Goal: Task Accomplishment & Management: Manage account settings

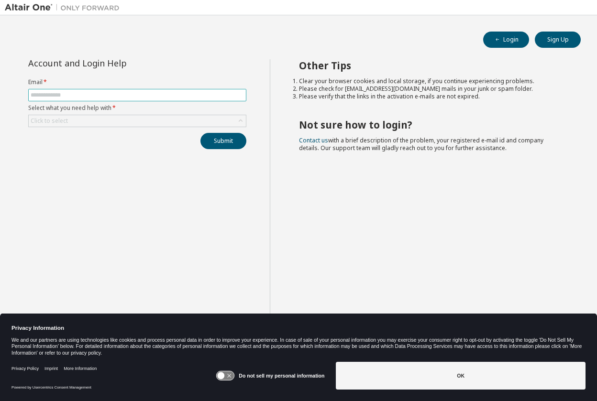
click at [207, 97] on input "text" at bounding box center [137, 95] width 213 height 8
type input "**********"
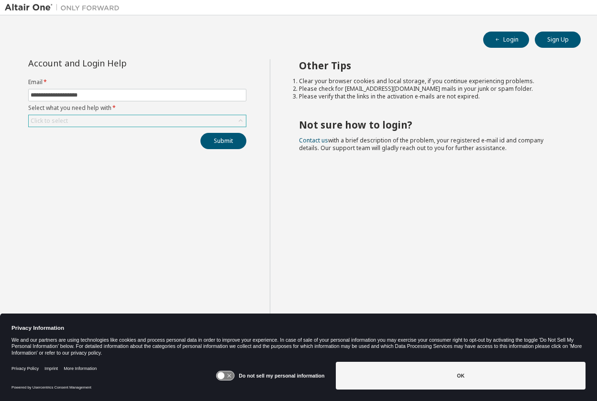
click at [193, 126] on div "Click to select" at bounding box center [137, 120] width 217 height 11
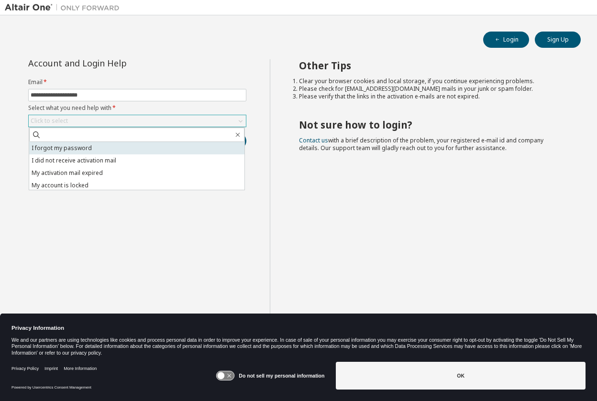
click at [170, 147] on li "I forgot my password" at bounding box center [136, 148] width 215 height 12
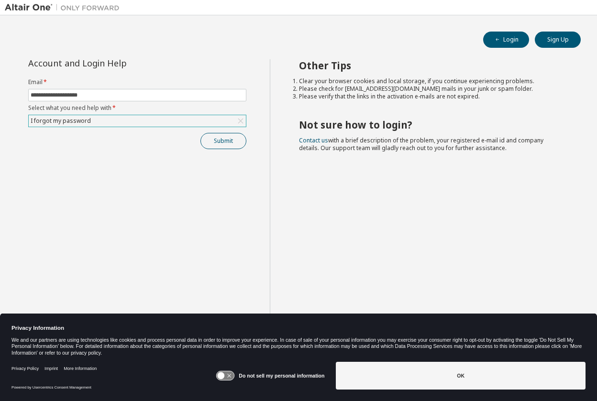
click at [209, 145] on button "Submit" at bounding box center [223, 141] width 46 height 16
click at [231, 141] on button "Submit" at bounding box center [223, 141] width 46 height 16
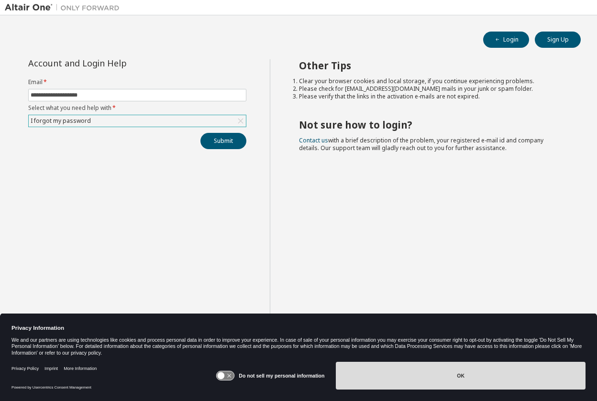
click at [464, 365] on button "OK" at bounding box center [461, 376] width 250 height 28
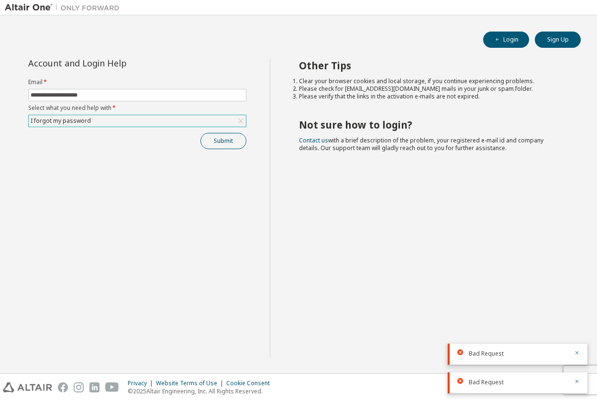
click at [216, 148] on button "Submit" at bounding box center [223, 141] width 46 height 16
